Goal: Information Seeking & Learning: Learn about a topic

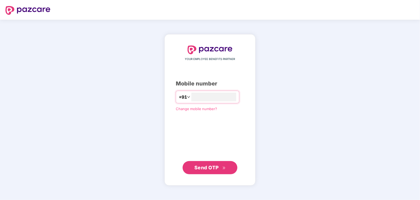
type input "**********"
click at [216, 167] on span "Send OTP" at bounding box center [207, 167] width 24 height 6
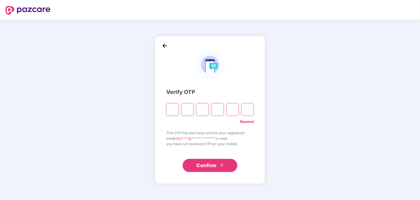
paste input "*"
type input "*"
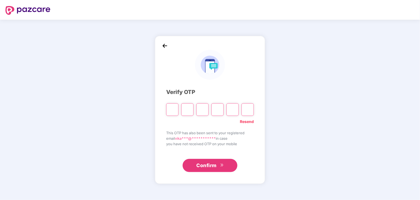
type input "*"
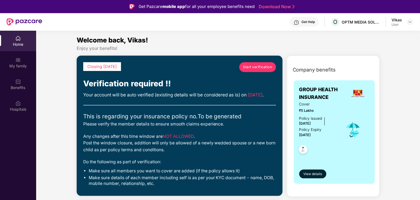
click at [403, 21] on div "Vikas User" at bounding box center [403, 22] width 22 height 10
click at [407, 21] on div "Vikas User" at bounding box center [403, 22] width 22 height 10
click at [408, 22] on div at bounding box center [410, 22] width 7 height 7
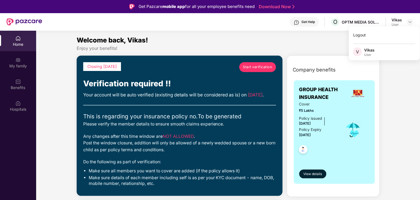
click at [401, 19] on div "Vikas" at bounding box center [397, 19] width 10 height 5
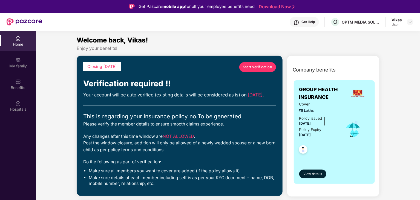
click at [398, 18] on div "Vikas" at bounding box center [397, 19] width 10 height 5
click at [398, 22] on div "User" at bounding box center [397, 24] width 10 height 4
click at [409, 22] on img at bounding box center [410, 22] width 4 height 4
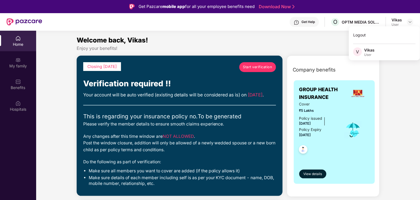
drag, startPoint x: 396, startPoint y: 51, endPoint x: 388, endPoint y: 50, distance: 8.3
click at [394, 50] on div "V Vikas User" at bounding box center [384, 52] width 71 height 10
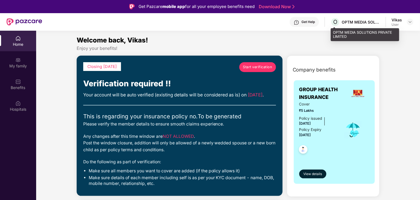
click at [342, 22] on div "OPTM MEDIA SOLUTIONS PRIVATE LIMITED" at bounding box center [361, 21] width 38 height 5
click at [375, 21] on div "OPTM MEDIA SOLUTIONS PRIVATE LIMITED" at bounding box center [361, 21] width 38 height 5
click at [360, 24] on div "OPTM MEDIA SOLUTIONS PRIVATE LIMITED" at bounding box center [361, 21] width 38 height 5
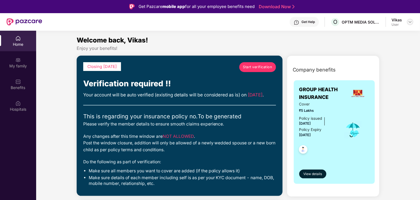
click at [412, 21] on img at bounding box center [410, 22] width 4 height 4
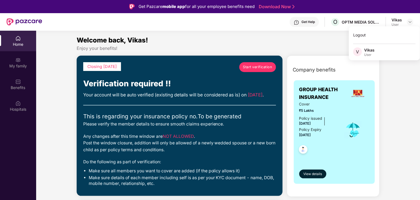
click at [374, 49] on div "Vikas" at bounding box center [369, 49] width 10 height 5
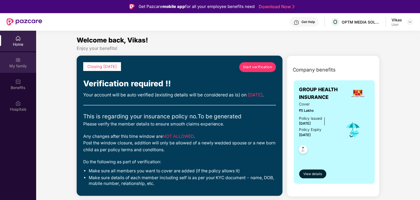
click at [18, 59] on img at bounding box center [17, 59] width 5 height 5
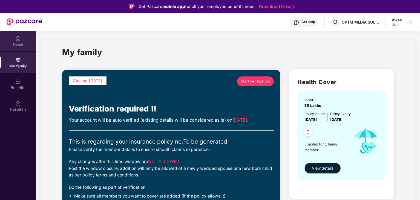
click at [9, 44] on div "Home" at bounding box center [18, 44] width 36 height 5
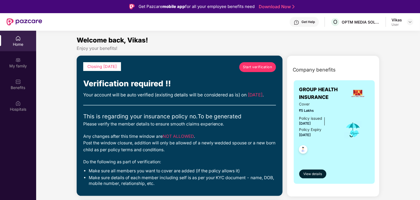
click at [255, 69] on span "Start verification" at bounding box center [257, 66] width 29 height 5
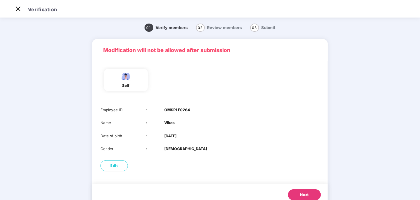
scroll to position [18, 0]
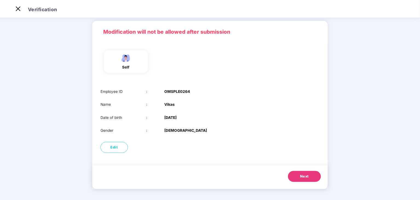
click at [305, 178] on span "Next" at bounding box center [304, 176] width 9 height 5
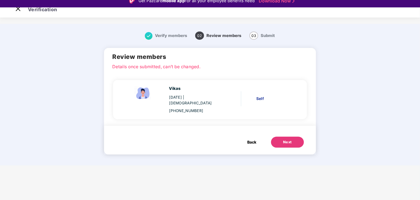
scroll to position [0, 0]
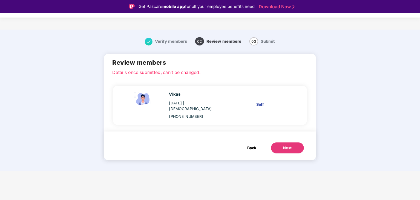
click at [294, 145] on button "Next" at bounding box center [287, 147] width 33 height 11
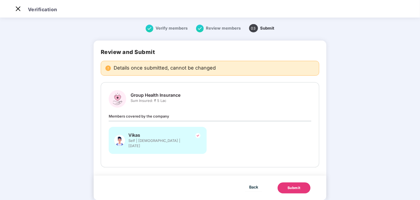
click at [203, 27] on img at bounding box center [200, 29] width 8 height 8
click at [248, 184] on button "Back" at bounding box center [253, 186] width 17 height 9
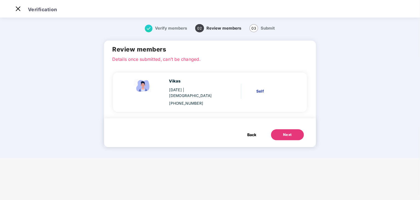
click at [246, 129] on button "Back" at bounding box center [252, 134] width 20 height 11
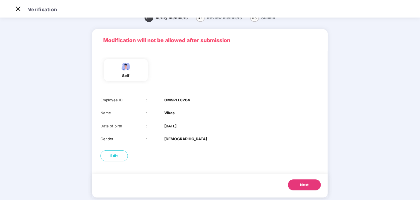
scroll to position [18, 0]
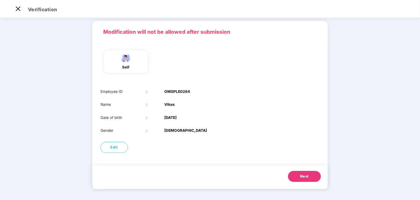
click at [310, 178] on button "Next" at bounding box center [304, 176] width 33 height 11
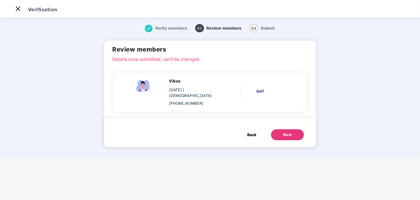
click at [279, 129] on button "Next" at bounding box center [287, 134] width 33 height 11
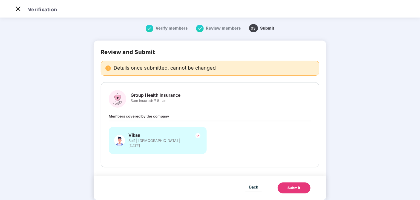
scroll to position [6, 0]
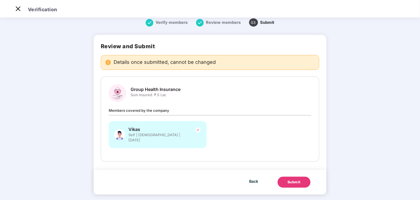
click at [298, 179] on div "Submit" at bounding box center [294, 181] width 13 height 5
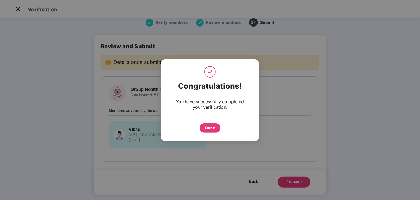
click at [209, 127] on div "Done" at bounding box center [210, 128] width 10 height 6
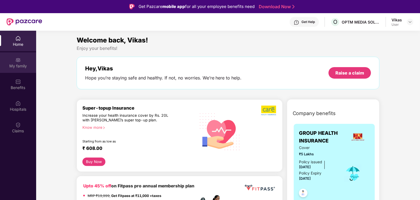
click at [29, 55] on div "My family" at bounding box center [18, 62] width 36 height 21
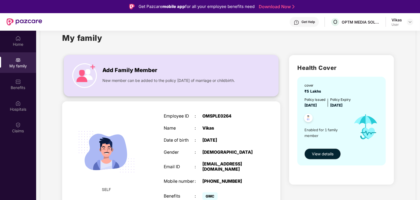
scroll to position [31, 0]
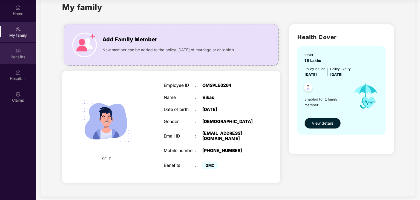
click at [15, 47] on div "Benefits" at bounding box center [18, 53] width 36 height 21
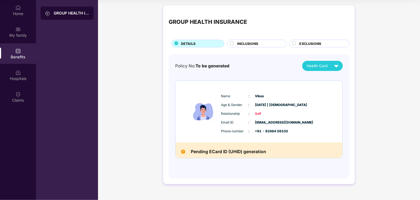
click at [268, 43] on div "INCLUSIONS" at bounding box center [259, 44] width 49 height 6
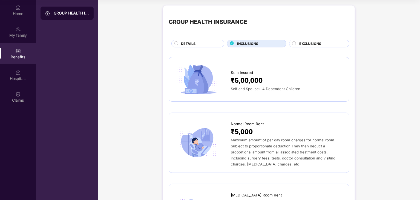
click at [307, 43] on span "EXCLUSIONS" at bounding box center [311, 43] width 22 height 5
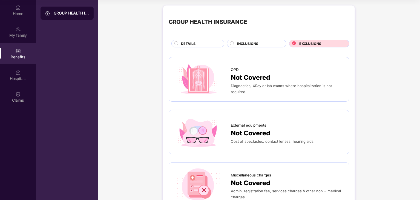
click at [257, 42] on span "INCLUSIONS" at bounding box center [247, 43] width 21 height 5
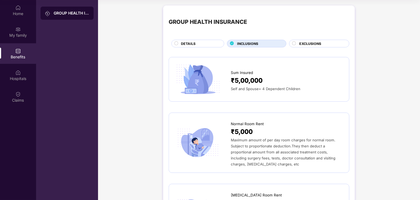
click at [201, 44] on div "DETAILS" at bounding box center [199, 44] width 43 height 6
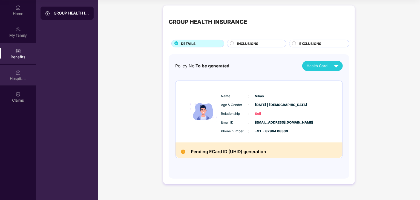
click at [22, 79] on div "Hospitals" at bounding box center [18, 78] width 36 height 5
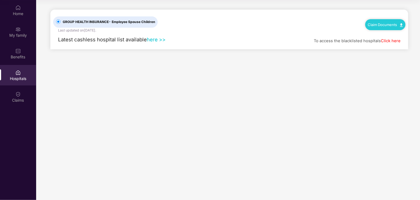
click at [395, 41] on link "Click here" at bounding box center [391, 40] width 20 height 5
click at [18, 98] on div "Claims" at bounding box center [18, 100] width 36 height 5
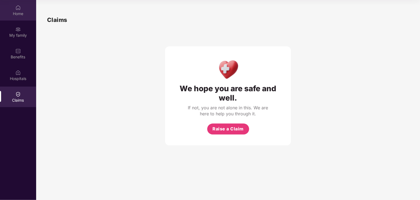
click at [21, 15] on div "Home" at bounding box center [18, 13] width 36 height 5
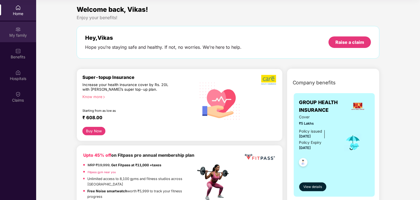
click at [16, 35] on div "My family" at bounding box center [18, 35] width 36 height 5
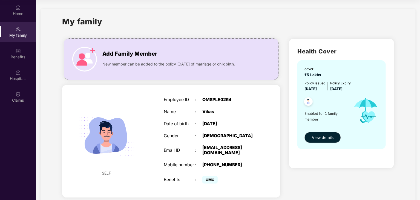
scroll to position [14, 0]
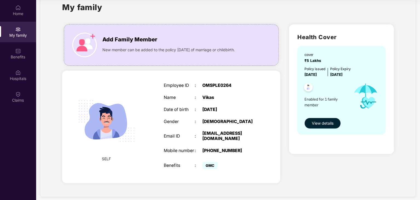
click at [330, 126] on button "View details" at bounding box center [323, 123] width 36 height 11
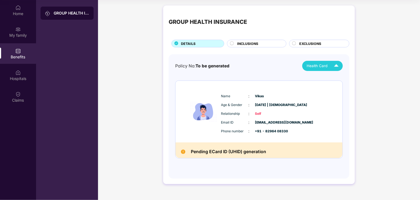
click at [331, 68] on div "Health Card" at bounding box center [324, 66] width 35 height 10
click at [335, 67] on img at bounding box center [337, 66] width 10 height 10
click at [273, 65] on div "Policy No: To be generated Health Card" at bounding box center [259, 66] width 168 height 10
click at [15, 19] on div "Home" at bounding box center [18, 10] width 36 height 21
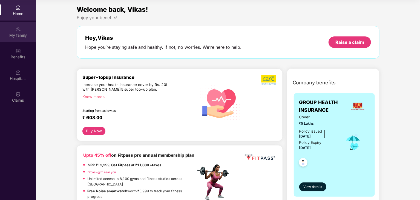
click at [9, 31] on div "My family" at bounding box center [18, 32] width 36 height 21
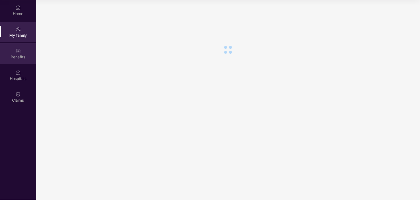
click at [16, 50] on img at bounding box center [17, 50] width 5 height 5
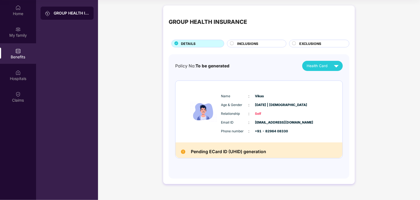
click at [249, 43] on span "INCLUSIONS" at bounding box center [247, 43] width 21 height 5
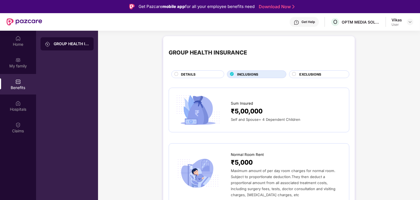
click at [405, 25] on div "Vikas User" at bounding box center [403, 22] width 22 height 10
click at [402, 23] on div "User" at bounding box center [397, 24] width 10 height 4
click at [410, 22] on img at bounding box center [410, 22] width 4 height 4
click at [197, 71] on div "DETAILS" at bounding box center [198, 74] width 53 height 8
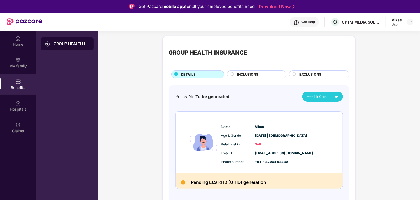
click at [254, 76] on span "INCLUSIONS" at bounding box center [247, 74] width 21 height 5
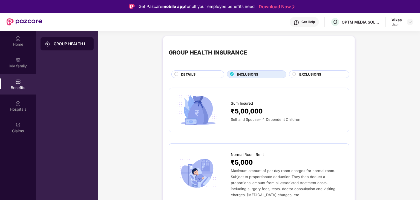
click at [304, 75] on span "EXCLUSIONS" at bounding box center [311, 74] width 22 height 5
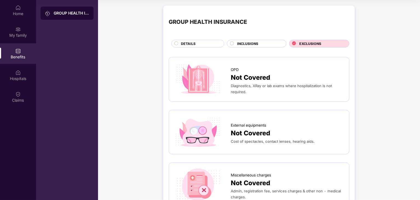
click at [256, 40] on div "INCLUSIONS" at bounding box center [256, 44] width 59 height 8
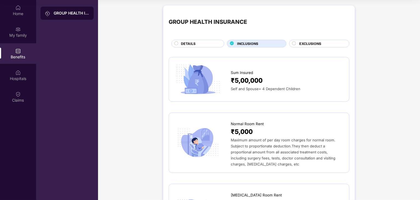
click at [255, 41] on span "INCLUSIONS" at bounding box center [247, 43] width 21 height 5
click at [312, 39] on div "GROUP HEALTH INSURANCE DETAILS INCLUSIONS EXCLUSIONS" at bounding box center [259, 29] width 181 height 36
click at [312, 41] on span "EXCLUSIONS" at bounding box center [311, 43] width 22 height 5
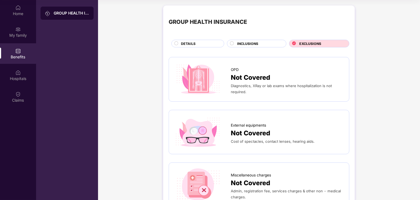
click at [210, 43] on div "DETAILS" at bounding box center [199, 44] width 43 height 6
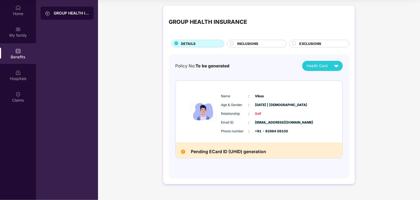
click at [241, 41] on div "INCLUSIONS" at bounding box center [256, 44] width 59 height 8
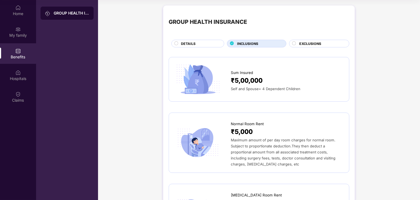
click at [310, 44] on span "EXCLUSIONS" at bounding box center [311, 43] width 22 height 5
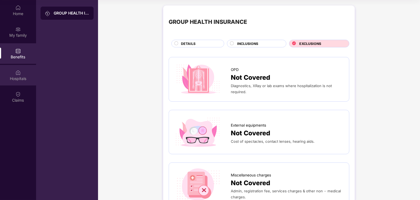
click at [20, 69] on div at bounding box center [17, 71] width 5 height 5
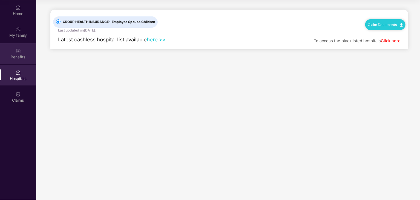
click at [13, 59] on div "Benefits" at bounding box center [18, 53] width 36 height 21
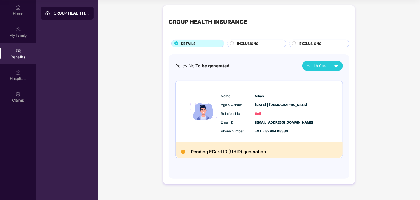
click at [84, 11] on div "GROUP HEALTH INSURANCE" at bounding box center [72, 12] width 36 height 5
click at [18, 72] on img at bounding box center [17, 72] width 5 height 5
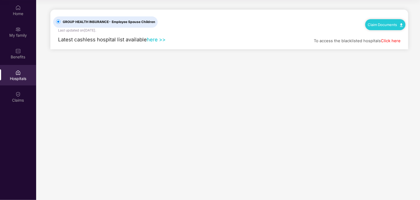
click at [158, 41] on link "here >>" at bounding box center [156, 39] width 19 height 6
click at [24, 54] on div "Benefits" at bounding box center [18, 56] width 36 height 5
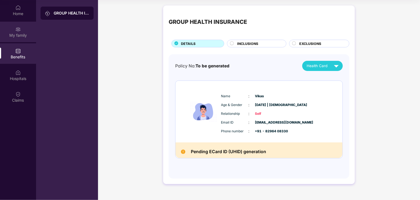
click at [22, 28] on div "My family" at bounding box center [18, 32] width 36 height 21
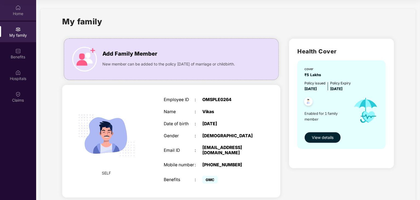
click at [10, 3] on div "Home" at bounding box center [18, 10] width 36 height 21
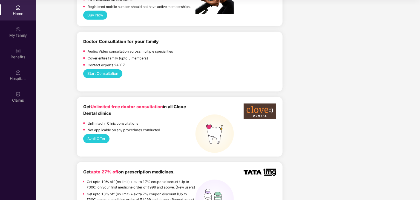
scroll to position [182, 0]
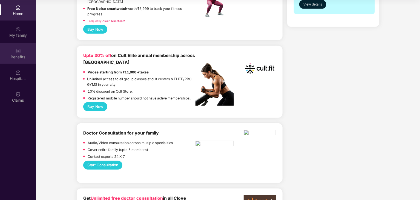
click at [10, 54] on div "Benefits" at bounding box center [18, 56] width 36 height 5
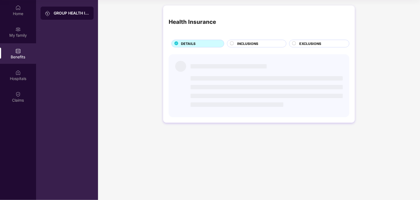
scroll to position [0, 0]
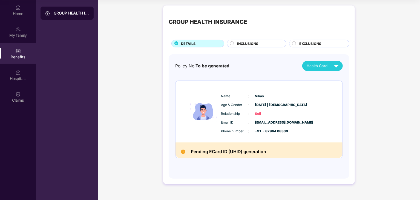
click at [254, 42] on span "INCLUSIONS" at bounding box center [247, 43] width 21 height 5
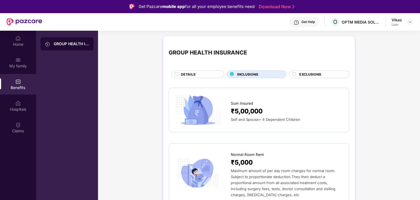
click at [322, 73] on div "EXCLUSIONS" at bounding box center [322, 75] width 50 height 6
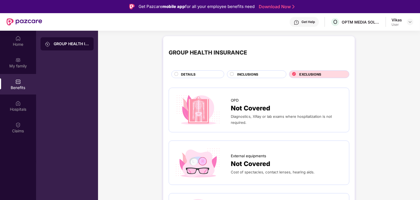
click at [253, 73] on span "INCLUSIONS" at bounding box center [247, 74] width 21 height 5
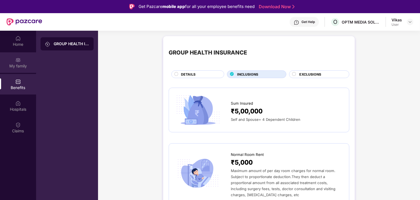
click at [15, 60] on div "My family" at bounding box center [18, 62] width 36 height 21
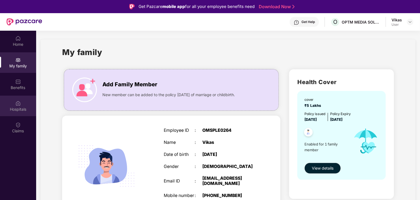
click at [20, 101] on img at bounding box center [17, 103] width 5 height 5
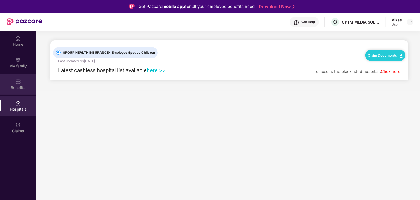
click at [22, 88] on div "Benefits" at bounding box center [18, 87] width 36 height 5
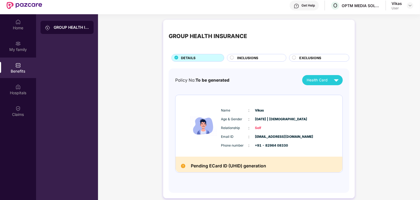
scroll to position [31, 0]
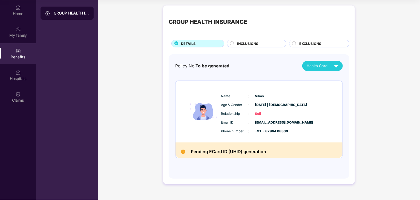
click at [186, 152] on div "Pending ECard ID (UHID) generation" at bounding box center [259, 150] width 167 height 16
click at [184, 154] on div "Pending ECard ID (UHID) generation" at bounding box center [259, 150] width 167 height 16
click at [333, 67] on img at bounding box center [337, 66] width 10 height 10
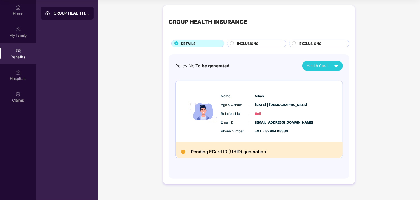
click at [343, 28] on div "GROUP HEALTH INSURANCE" at bounding box center [259, 22] width 181 height 22
click at [20, 22] on div "My family" at bounding box center [18, 32] width 36 height 21
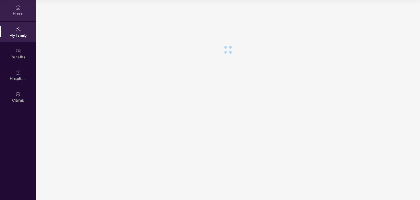
click at [23, 13] on div "Home" at bounding box center [18, 13] width 36 height 5
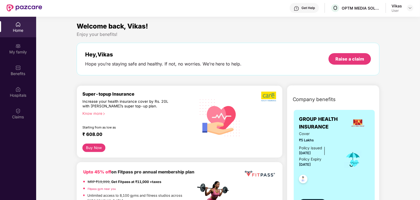
scroll to position [0, 0]
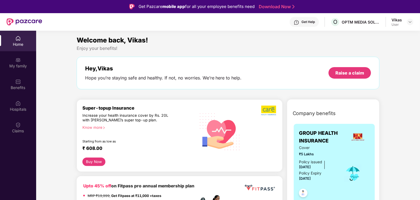
click at [278, 7] on link "Download Now" at bounding box center [276, 7] width 34 height 6
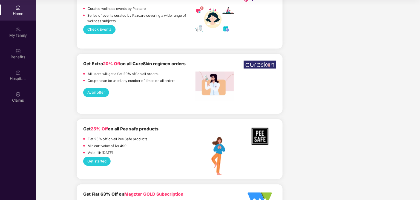
scroll to position [913, 0]
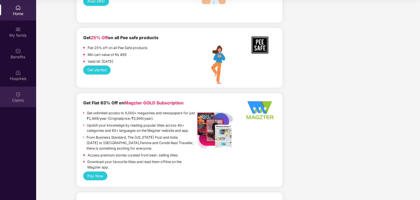
click at [26, 105] on div "Claims" at bounding box center [18, 97] width 36 height 21
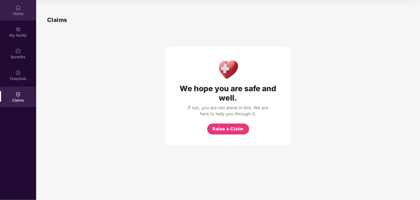
click at [21, 10] on img at bounding box center [17, 7] width 5 height 5
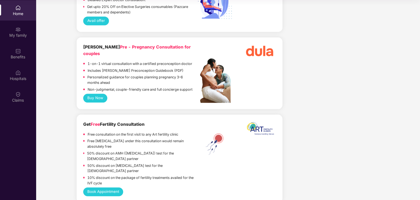
scroll to position [1280, 0]
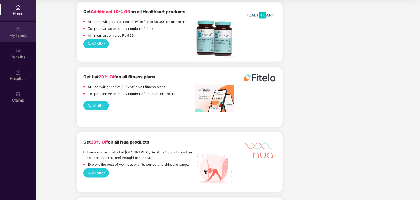
click at [27, 27] on div "My family" at bounding box center [18, 32] width 36 height 21
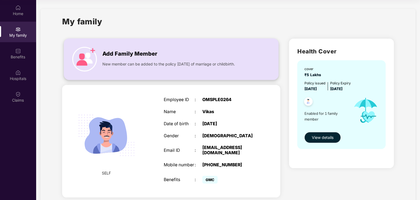
click at [153, 50] on span "Add Family Member" at bounding box center [129, 54] width 55 height 8
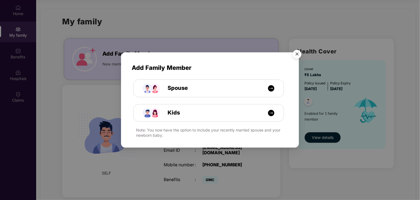
click at [295, 55] on img "Close" at bounding box center [297, 54] width 15 height 15
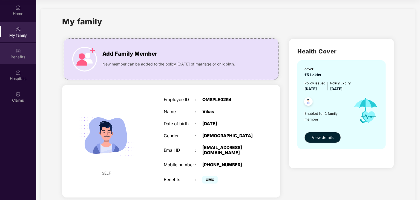
click at [18, 48] on div at bounding box center [17, 50] width 5 height 5
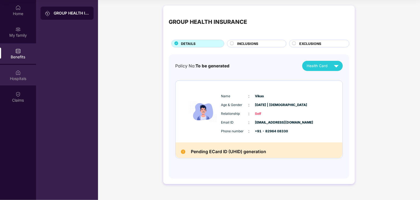
click at [22, 73] on div "Hospitals" at bounding box center [18, 75] width 36 height 21
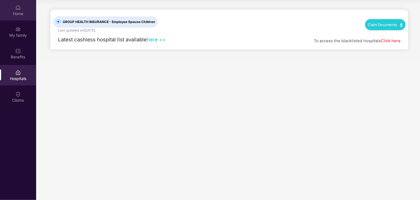
click at [15, 15] on div "Home" at bounding box center [18, 13] width 36 height 5
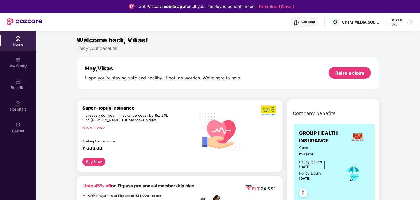
click at [393, 22] on div "Vikas" at bounding box center [397, 19] width 10 height 5
click at [406, 18] on div "Vikas User" at bounding box center [403, 22] width 22 height 10
click at [409, 21] on img at bounding box center [410, 22] width 4 height 4
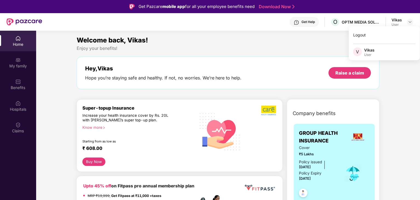
click at [397, 53] on div "V Vikas User" at bounding box center [384, 52] width 71 height 10
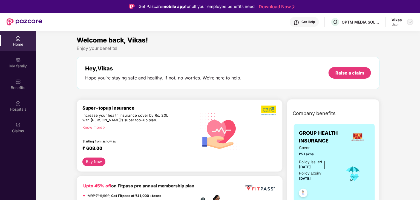
click at [412, 21] on img at bounding box center [410, 22] width 4 height 4
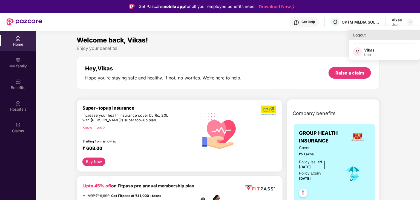
click at [377, 39] on div "Logout" at bounding box center [384, 35] width 71 height 11
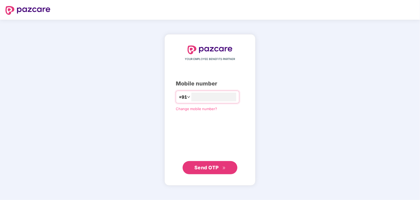
drag, startPoint x: 394, startPoint y: 105, endPoint x: 274, endPoint y: 36, distance: 138.2
click at [393, 104] on div "YOUR EMPLOYEE BENEFITS PARTNER Mobile number +91 Change mobile number? Send OTP" at bounding box center [210, 110] width 420 height 180
